Goal: Task Accomplishment & Management: Use online tool/utility

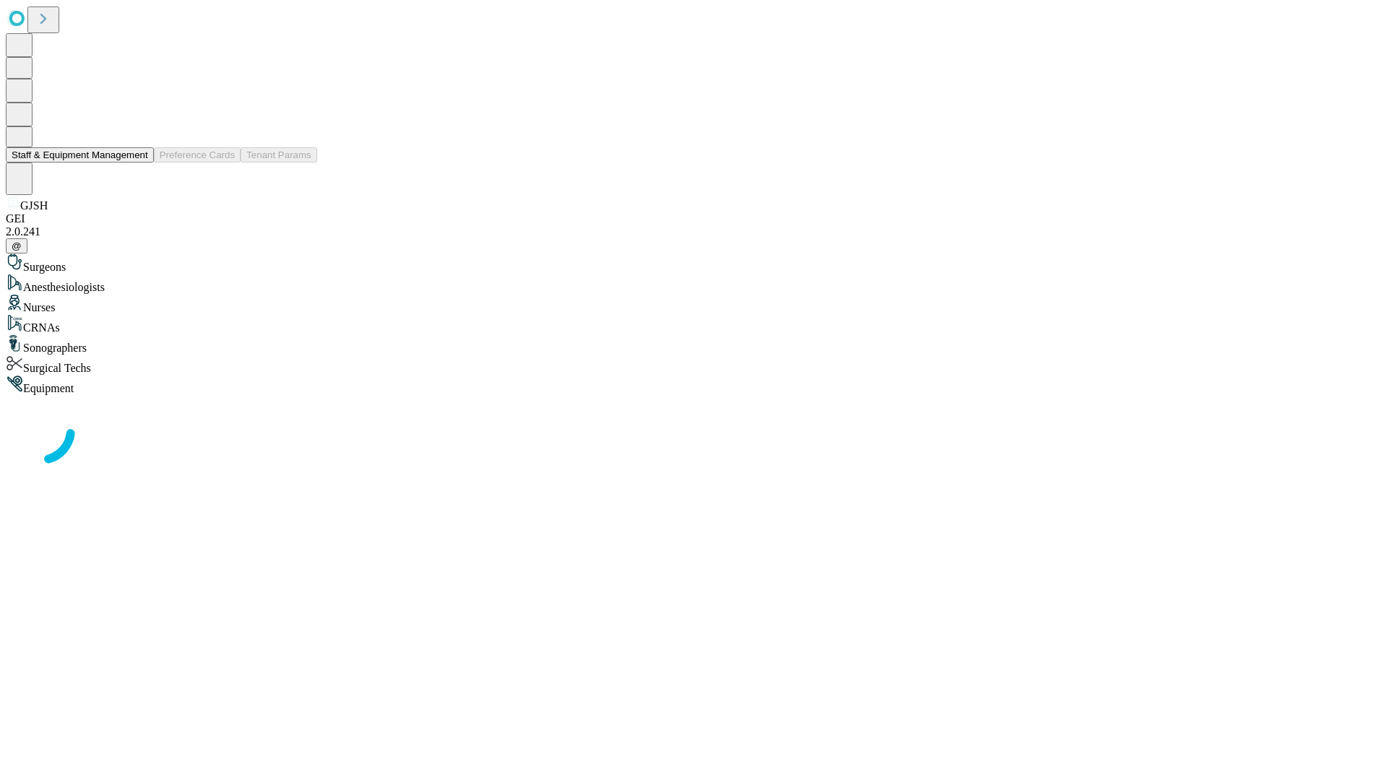
click at [138, 163] on button "Staff & Equipment Management" at bounding box center [80, 154] width 148 height 15
